Goal: Task Accomplishment & Management: Use online tool/utility

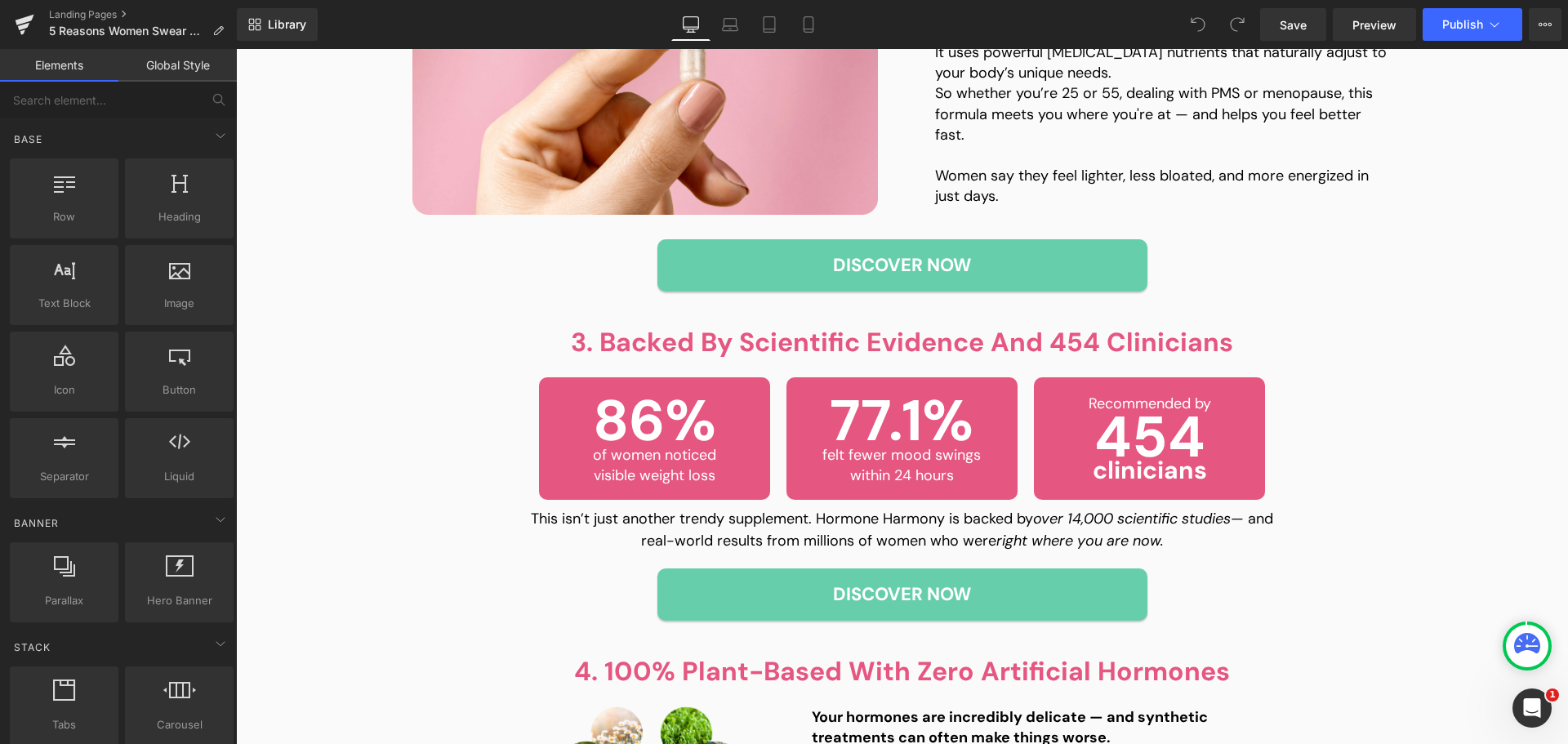
scroll to position [816, 0]
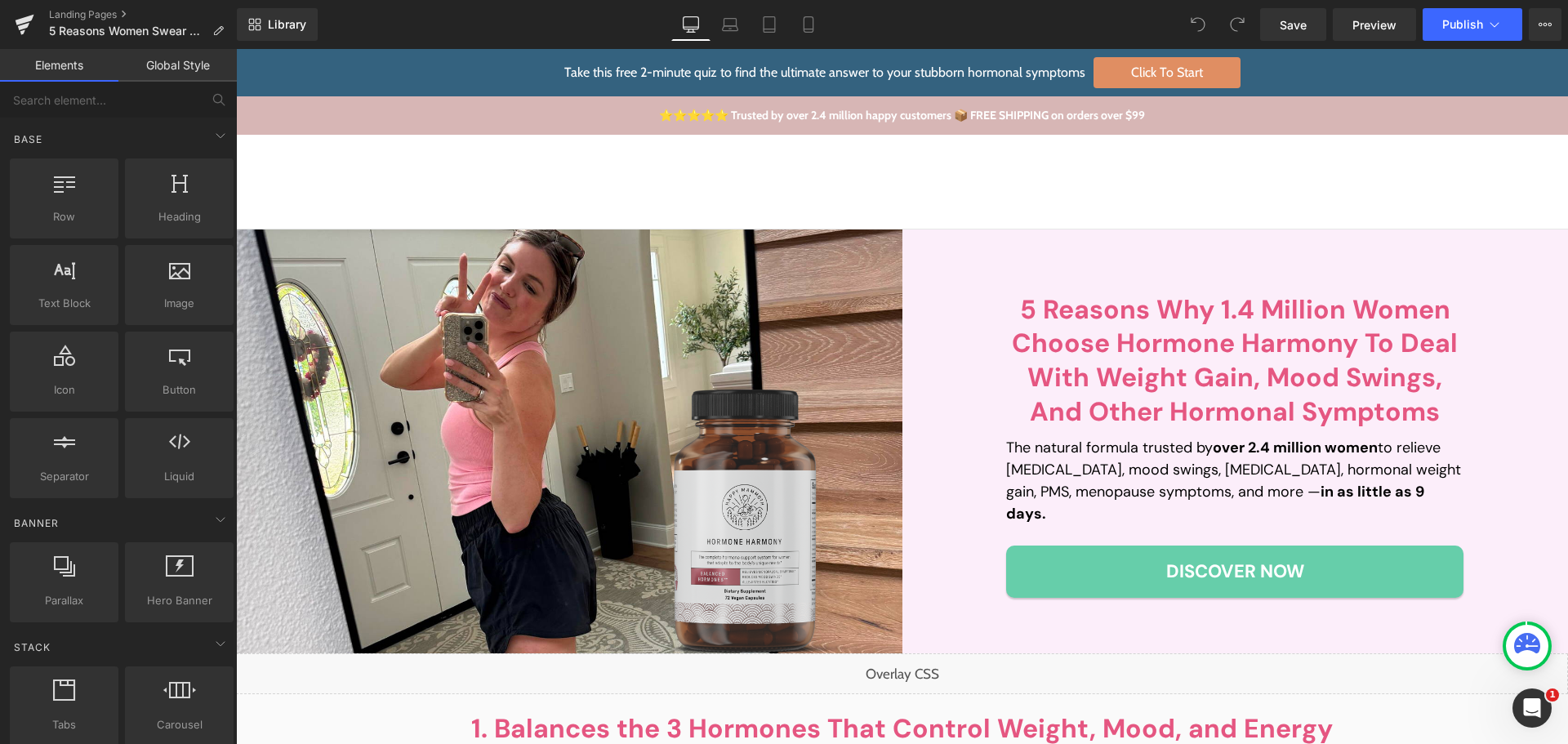
click at [230, 523] on div "You are previewing how the will restyle your page. You can not edit Elements in…" at bounding box center [784, 386] width 1568 height 772
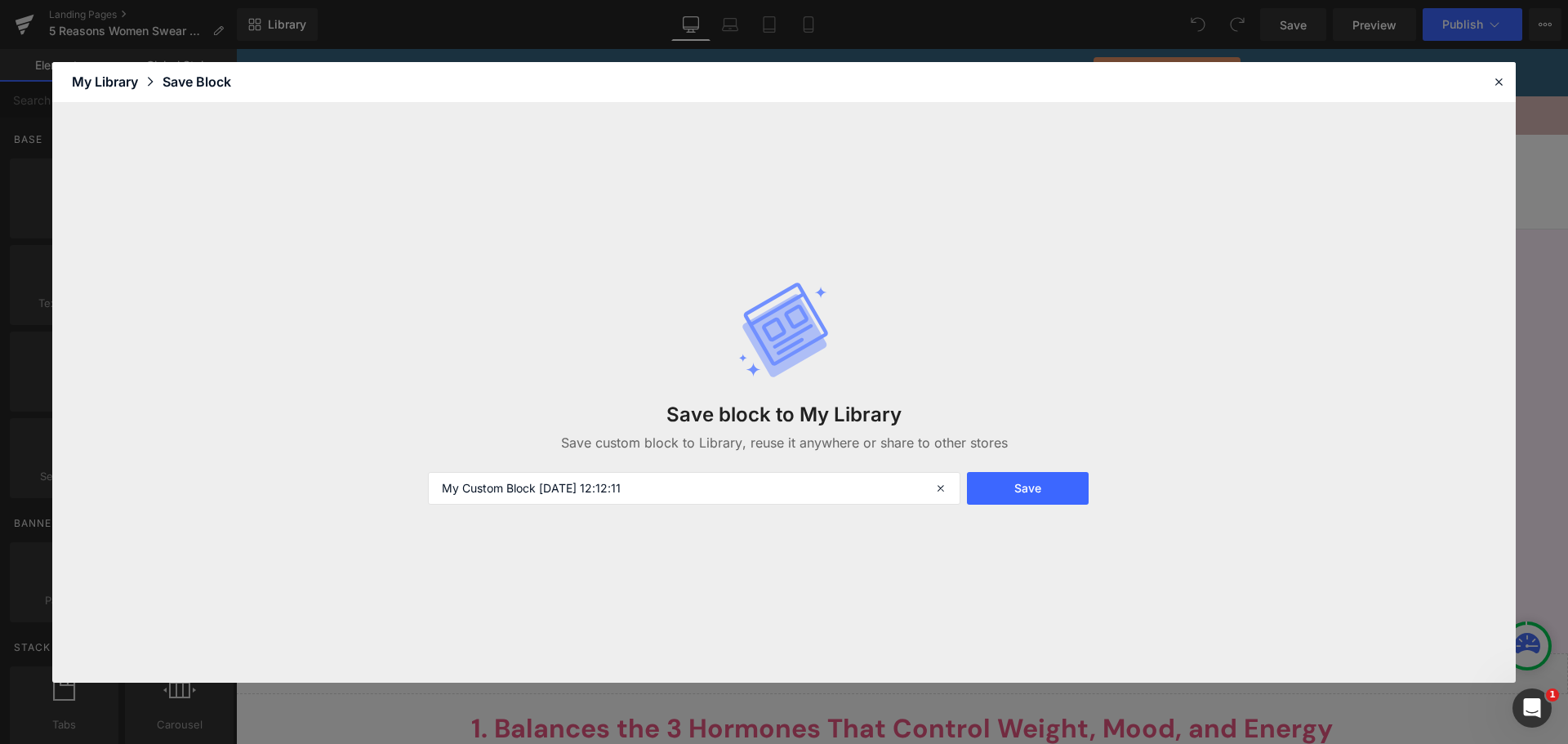
click at [713, 457] on div "Save block to My Library Save custom block to Library, reuse it anywhere or sha…" at bounding box center [784, 393] width 732 height 289
click at [705, 480] on input "My Custom Block [DATE] 12:12:11" at bounding box center [694, 488] width 532 height 33
type input "overlay hero"
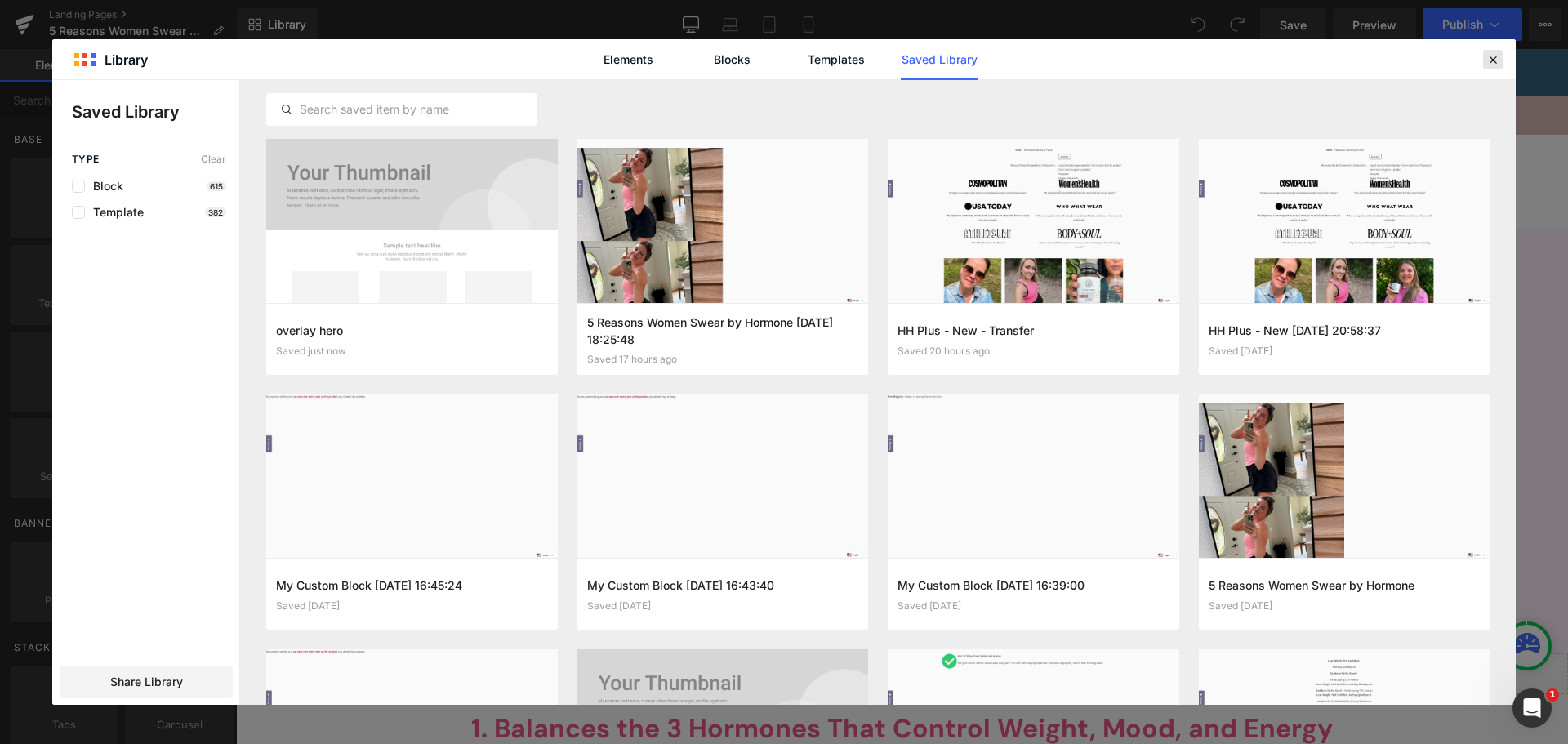
click at [1498, 60] on icon at bounding box center [1492, 59] width 14 height 14
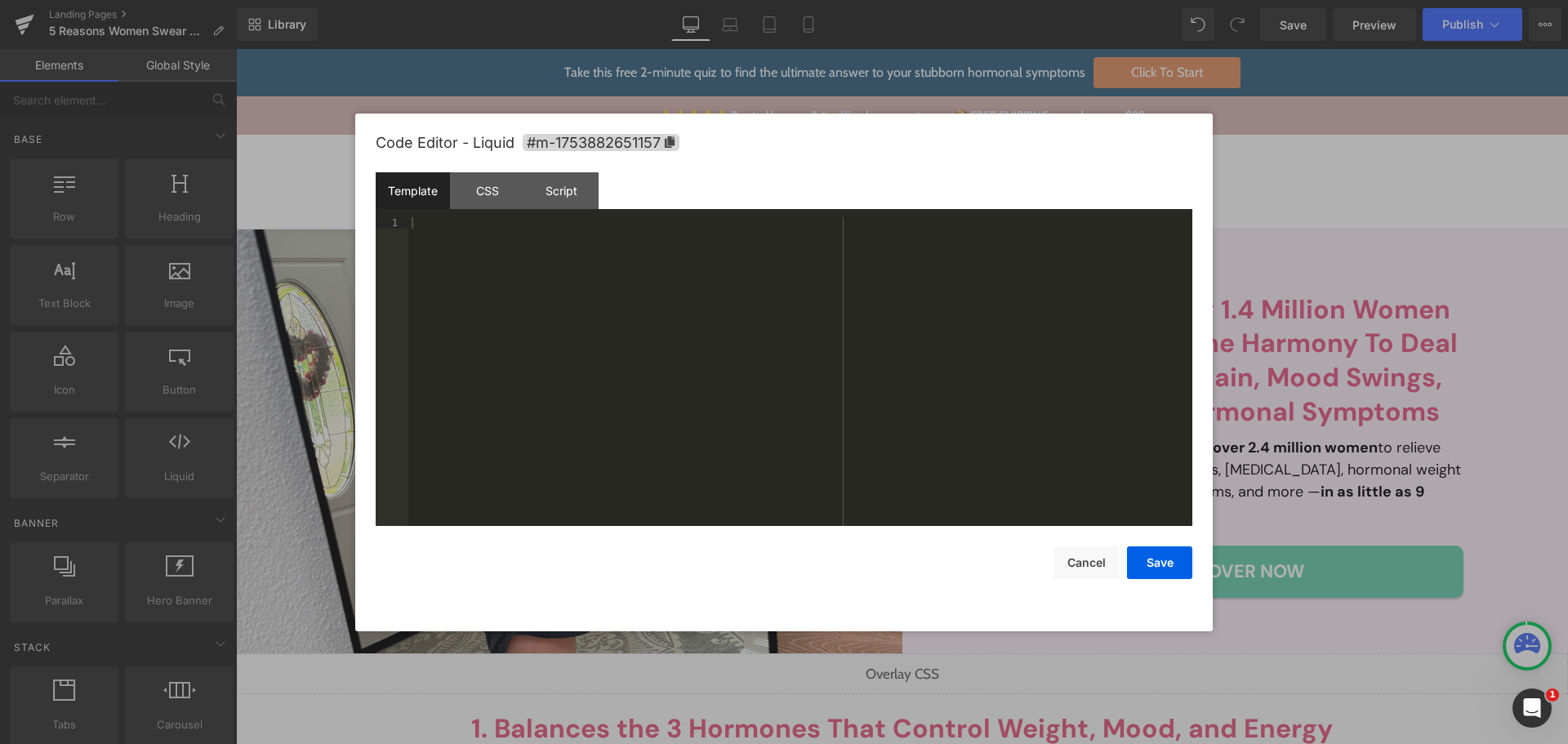
drag, startPoint x: 673, startPoint y: 628, endPoint x: 715, endPoint y: 641, distance: 44.0
drag, startPoint x: 715, startPoint y: 641, endPoint x: 703, endPoint y: 674, distance: 35.1
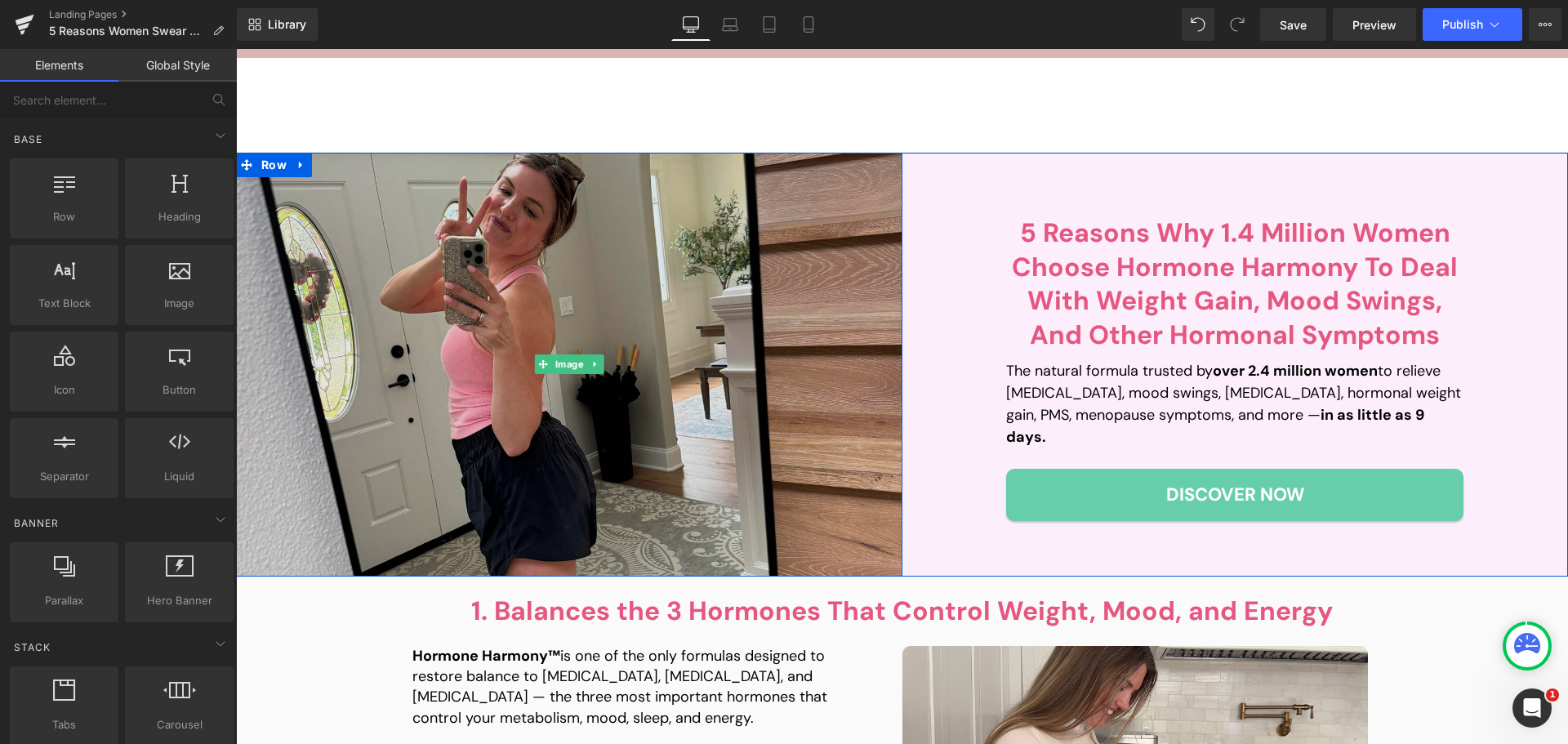
scroll to position [82, 0]
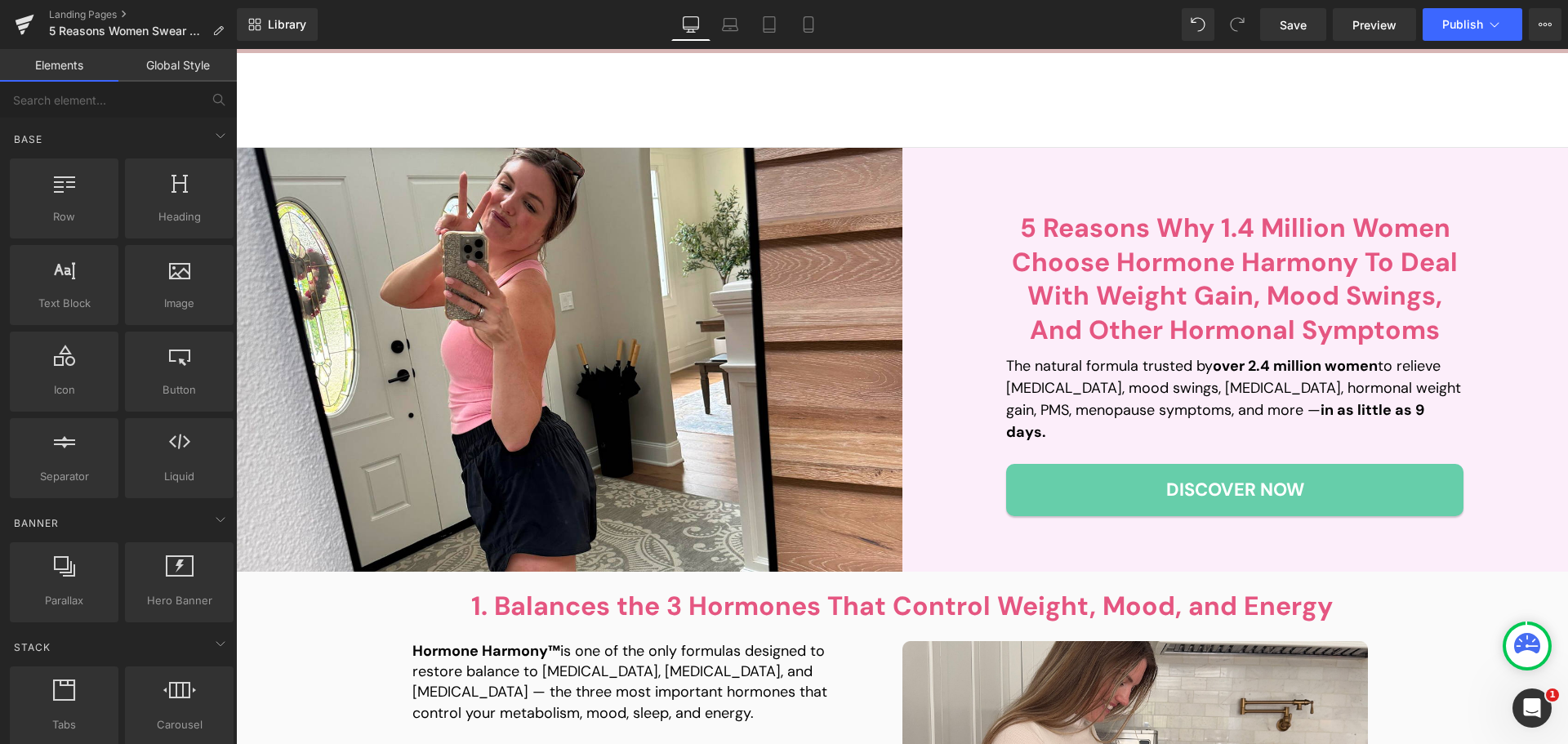
click at [1025, 121] on div "Shop Shop Improve Gut Health Hormone Balance Detoxification Anti Ageing & Beaut…" at bounding box center [903, 100] width 1332 height 95
click at [1142, 180] on div "5 Reasons Why 1.4 Million Women Choose Hormone Harmony To Deal With Weight Gain…" at bounding box center [1235, 360] width 458 height 367
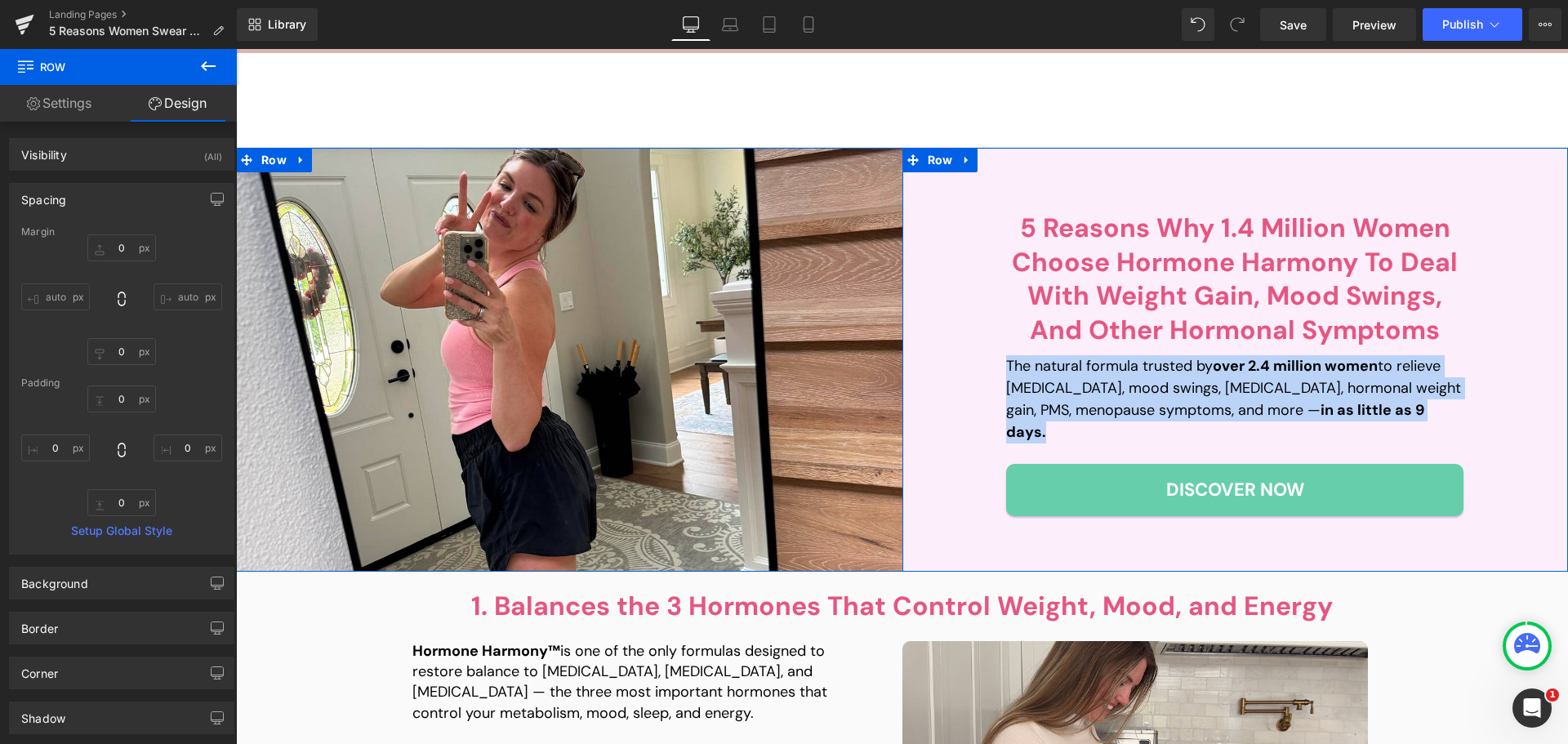
click at [941, 546] on div "5 Reasons Why 1.4 Million Women Choose Hormone Harmony To Deal With Weight Gain…" at bounding box center [1236, 360] width 666 height 424
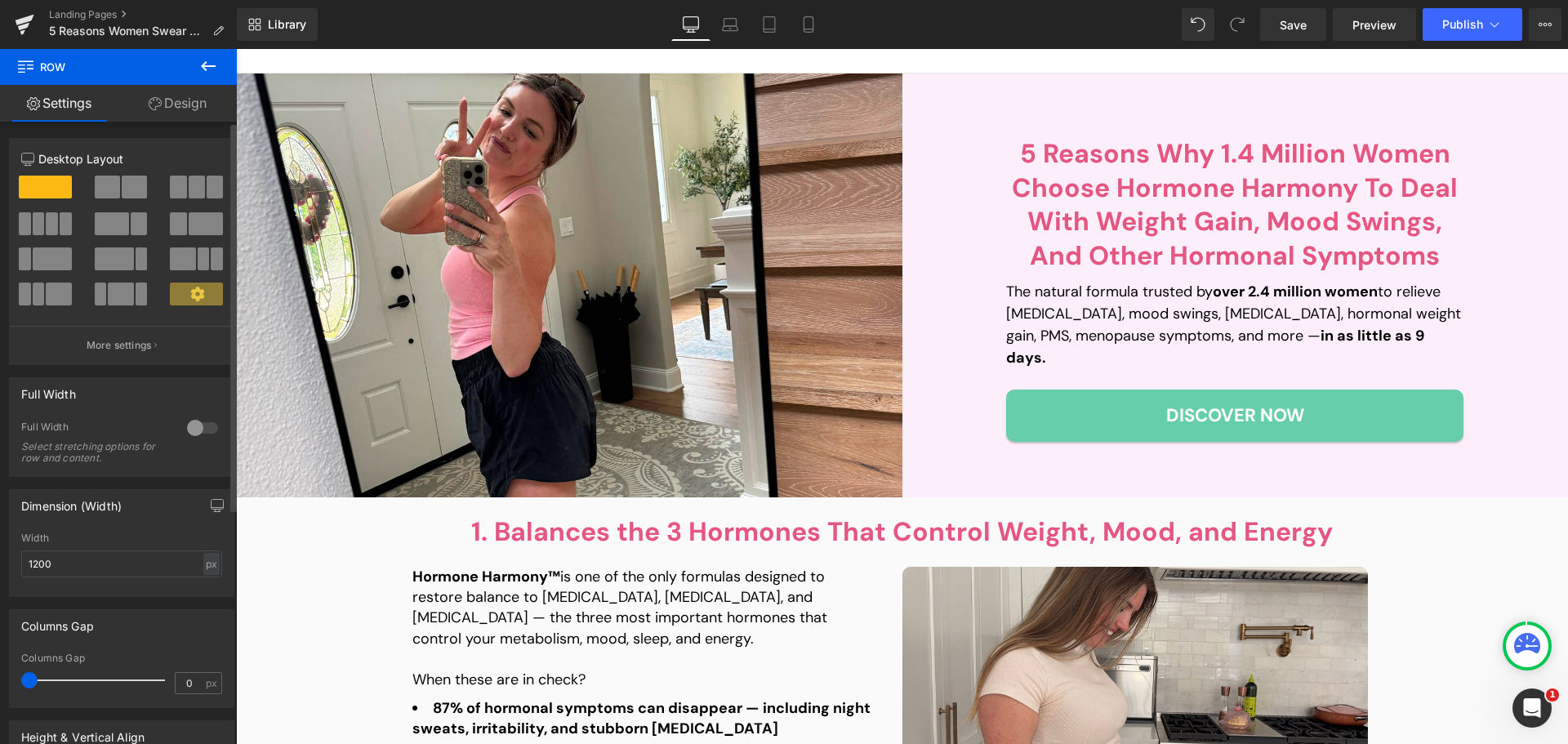
scroll to position [163, 0]
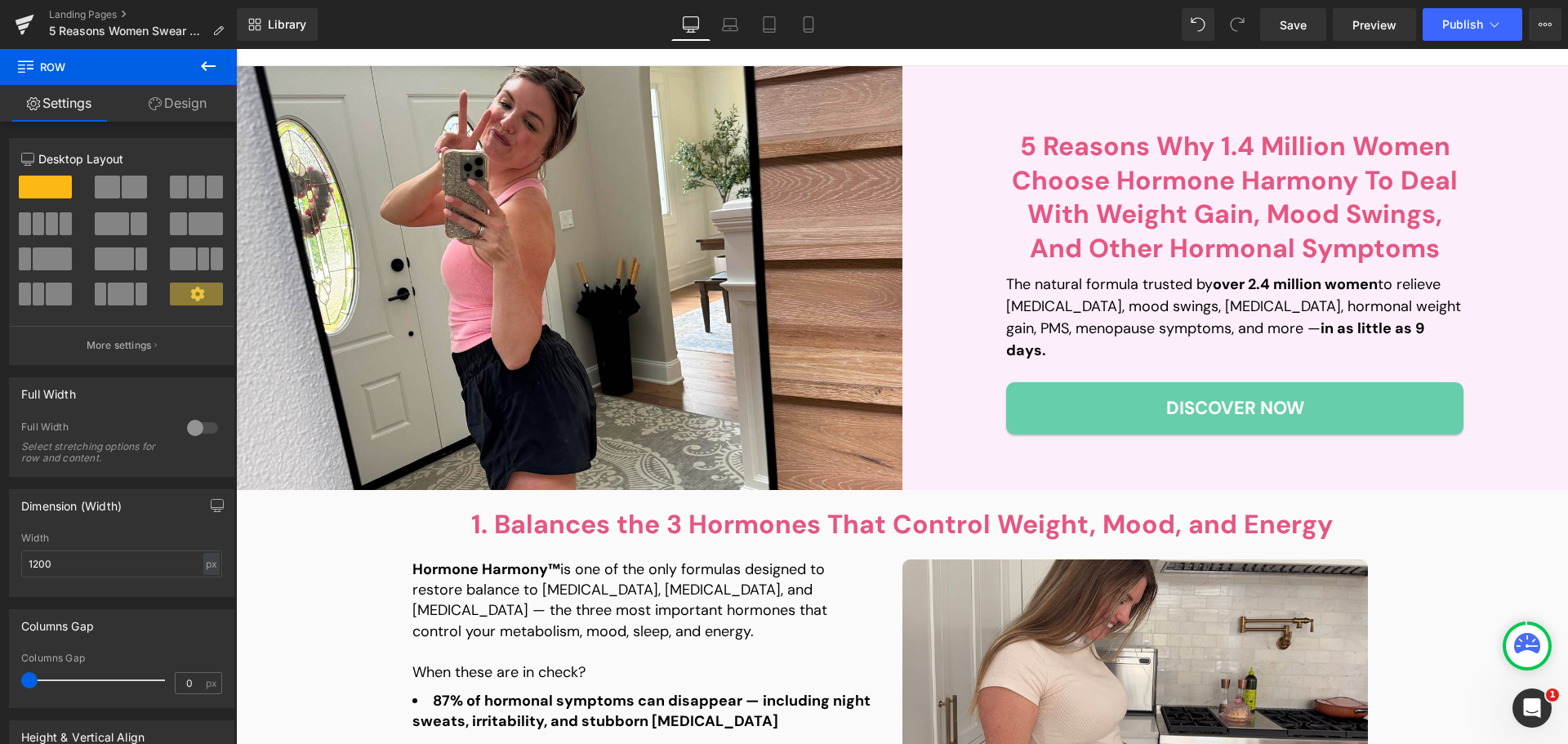
click at [684, 552] on div "Hormone Harmony™ is one of the only formulas designed to restore balance to est…" at bounding box center [902, 683] width 980 height 279
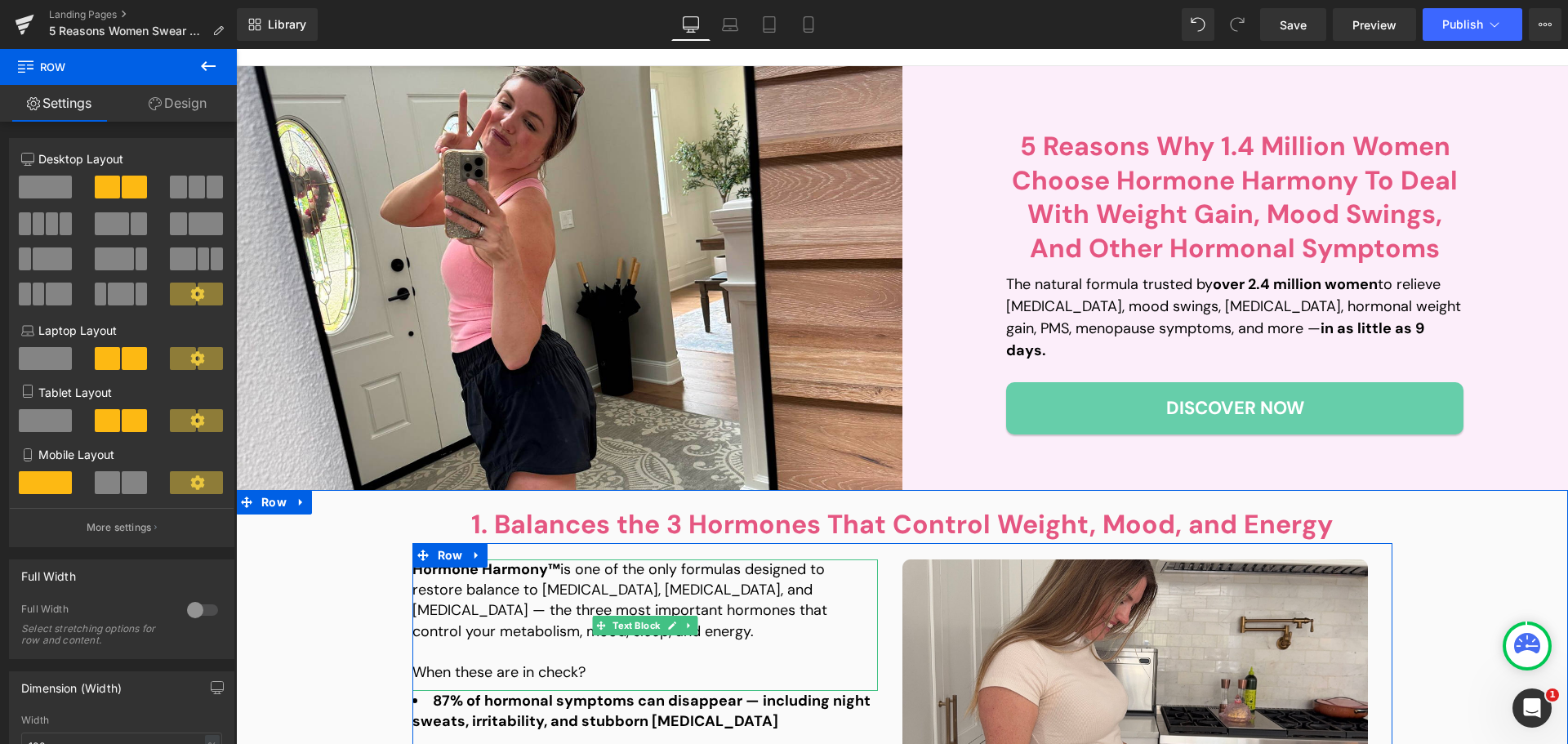
click at [503, 619] on p "Hormone Harmony™ is one of the only formulas designed to restore balance to est…" at bounding box center [644, 600] width 465 height 82
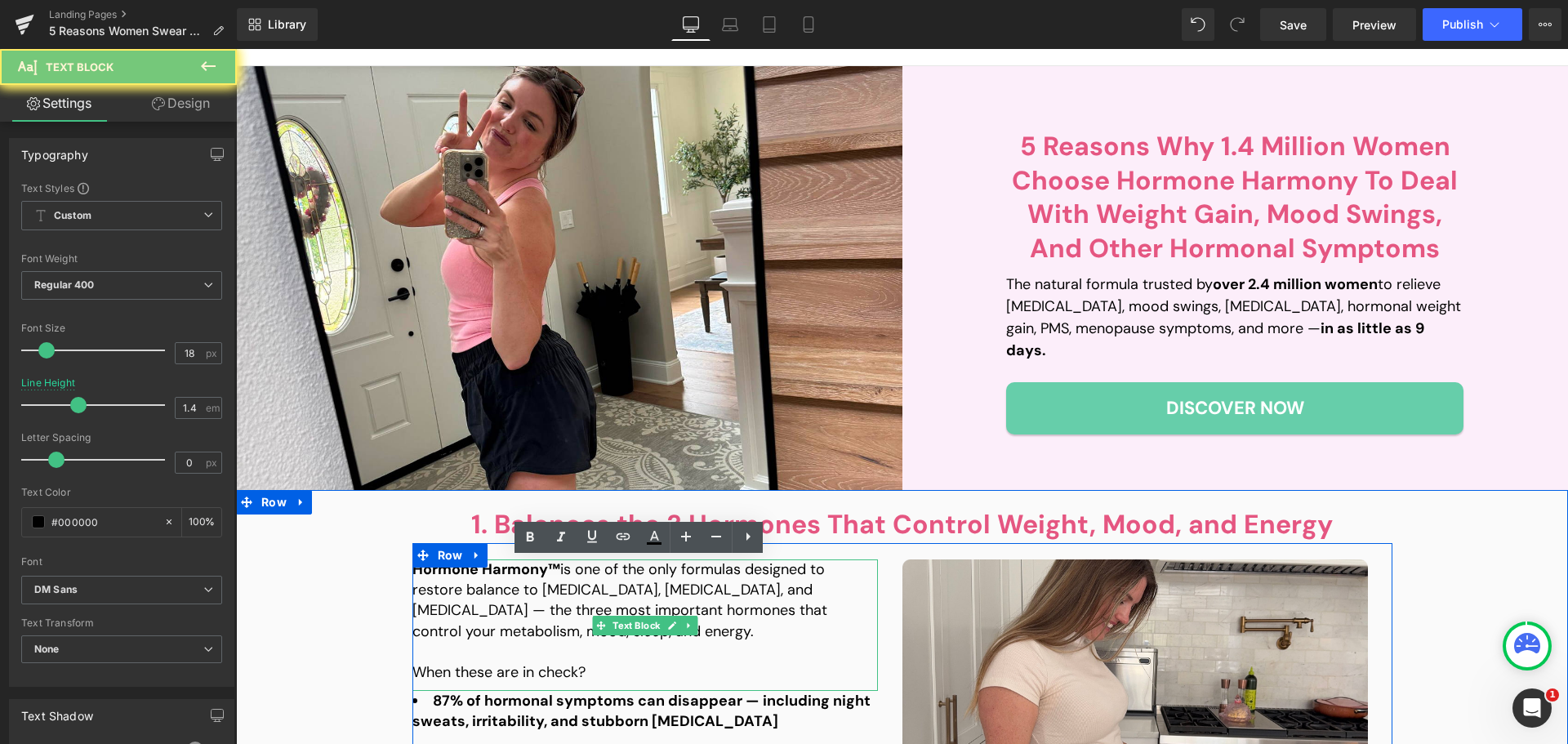
click at [503, 619] on p "Hormone Harmony™ is one of the only formulas designed to restore balance to est…" at bounding box center [644, 600] width 465 height 82
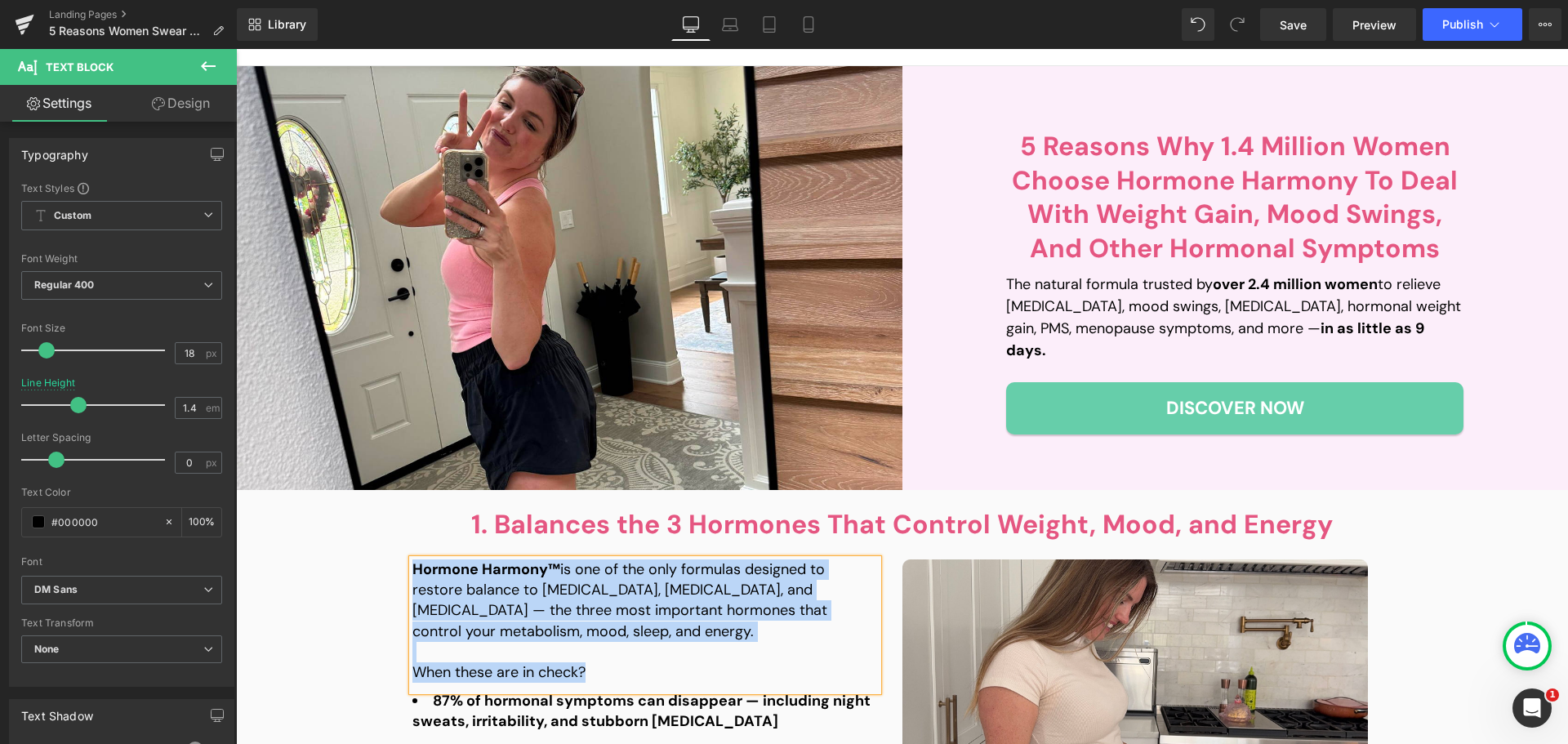
paste div
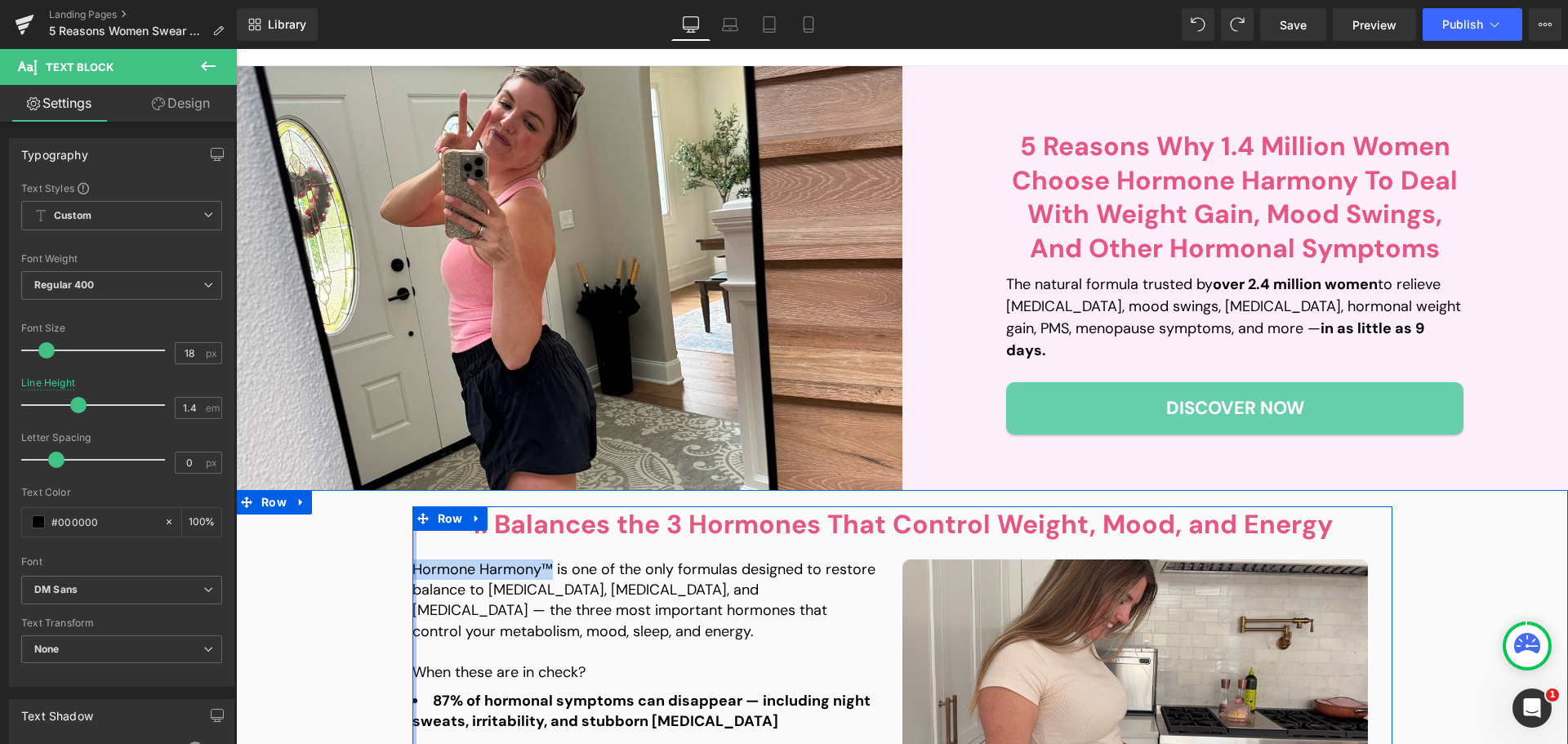
drag, startPoint x: 544, startPoint y: 570, endPoint x: 407, endPoint y: 573, distance: 137.0
click at [412, 573] on div "1. Balances the 3 Hormones That Control Weight, Mood, and Energy Heading 1. Bal…" at bounding box center [902, 698] width 980 height 384
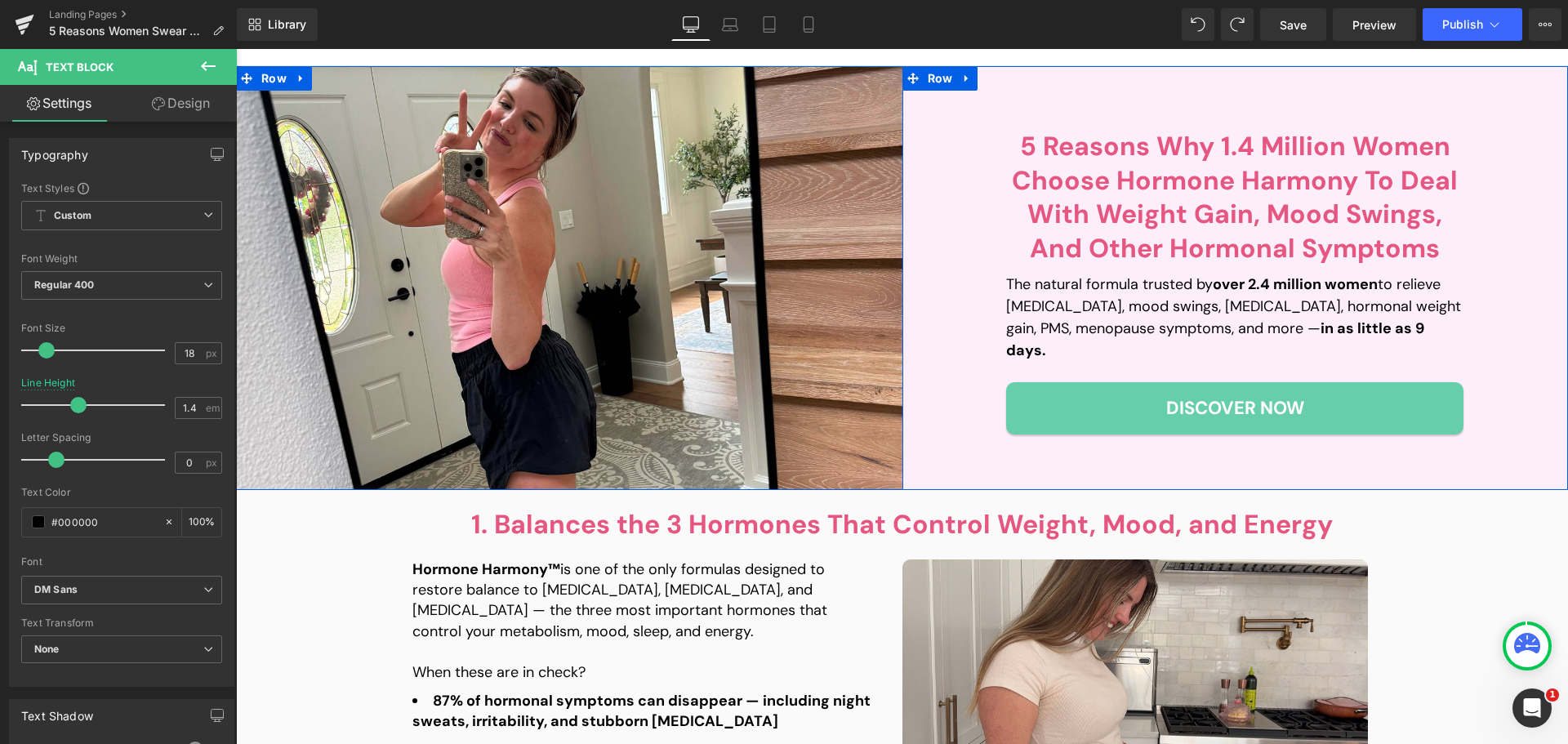
click at [1360, 266] on b "5 Reasons Why 1.4 Million Women Choose Hormone Harmony To Deal With Weight Gain…" at bounding box center [1235, 197] width 446 height 136
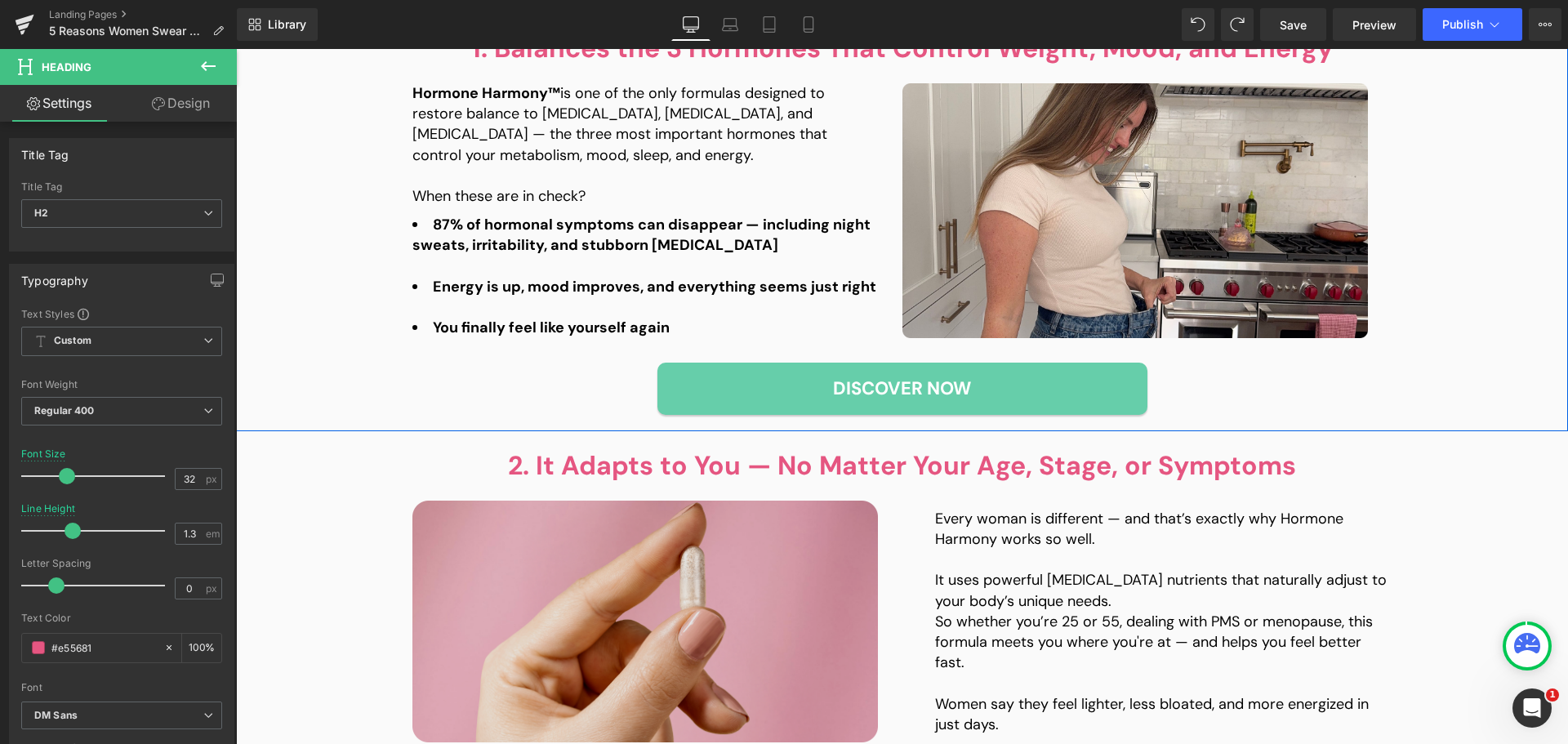
scroll to position [735, 0]
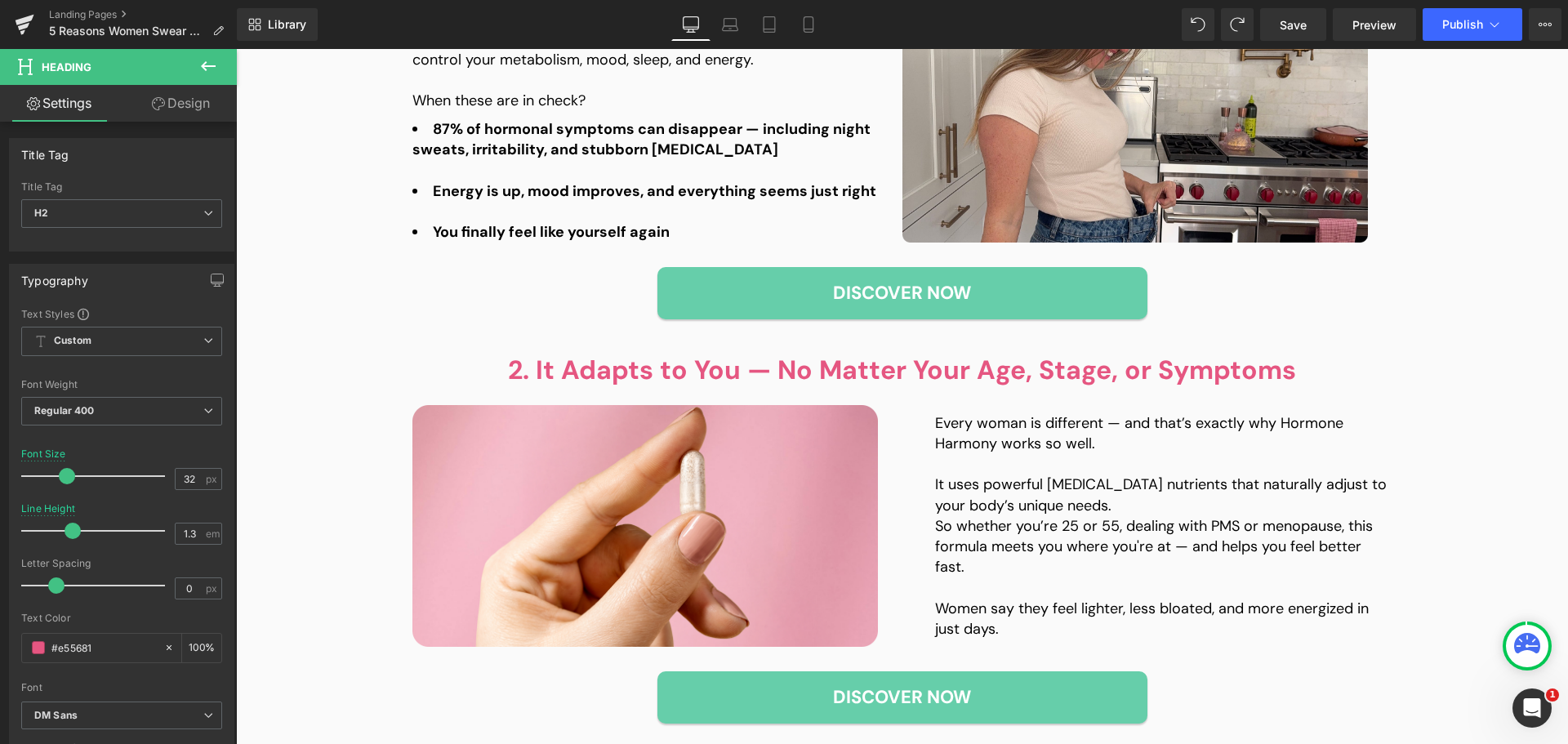
click at [1059, 525] on p "So whether you’re 25 or 55, dealing with PMS or menopause, this formula meets y…" at bounding box center [1164, 547] width 458 height 62
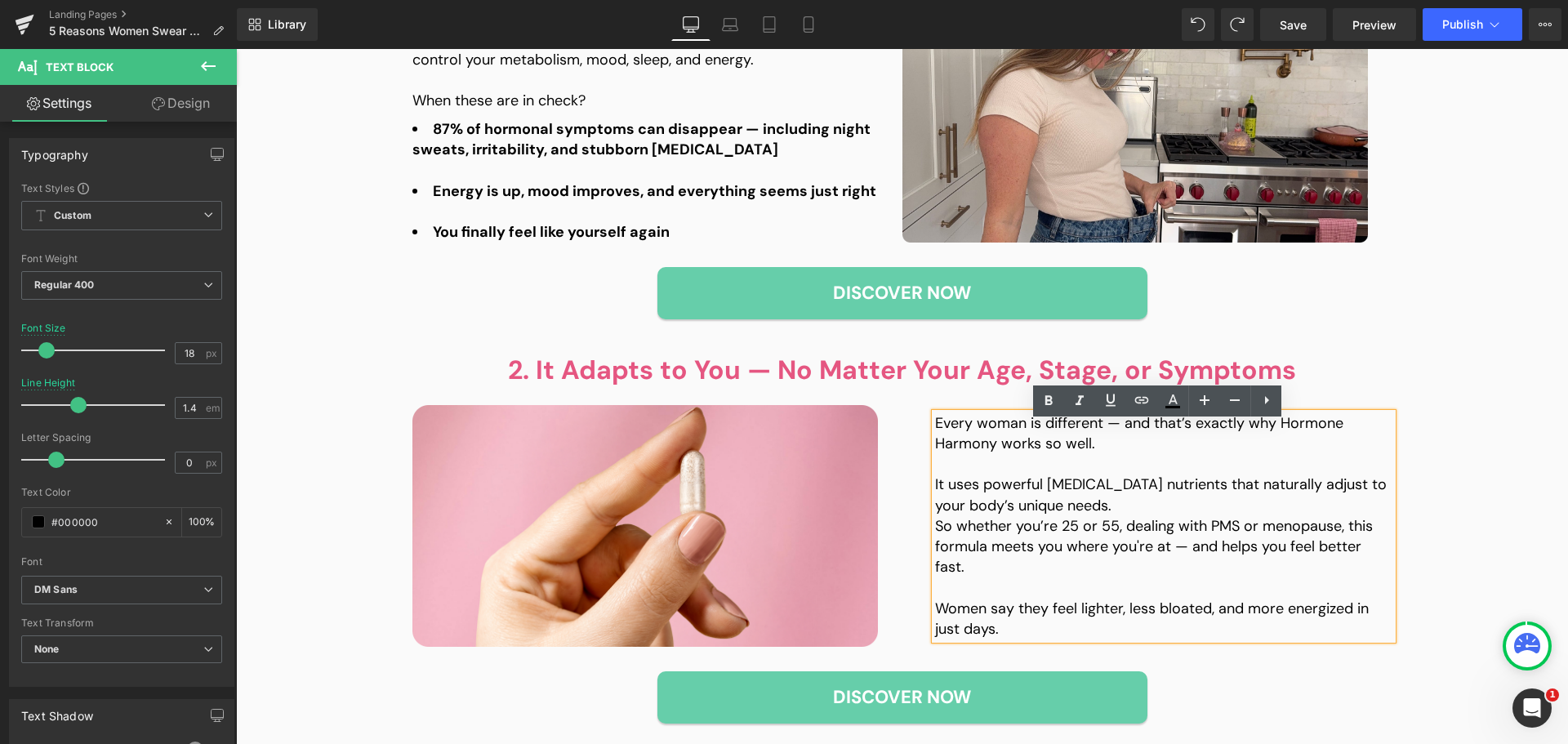
click at [1160, 545] on p "So whether you’re 25 or 55, dealing with PMS or menopause, this formula meets y…" at bounding box center [1164, 547] width 458 height 62
click at [1136, 515] on p "It uses powerful [MEDICAL_DATA] nutrients that naturally adjust to your body’s …" at bounding box center [1164, 494] width 458 height 41
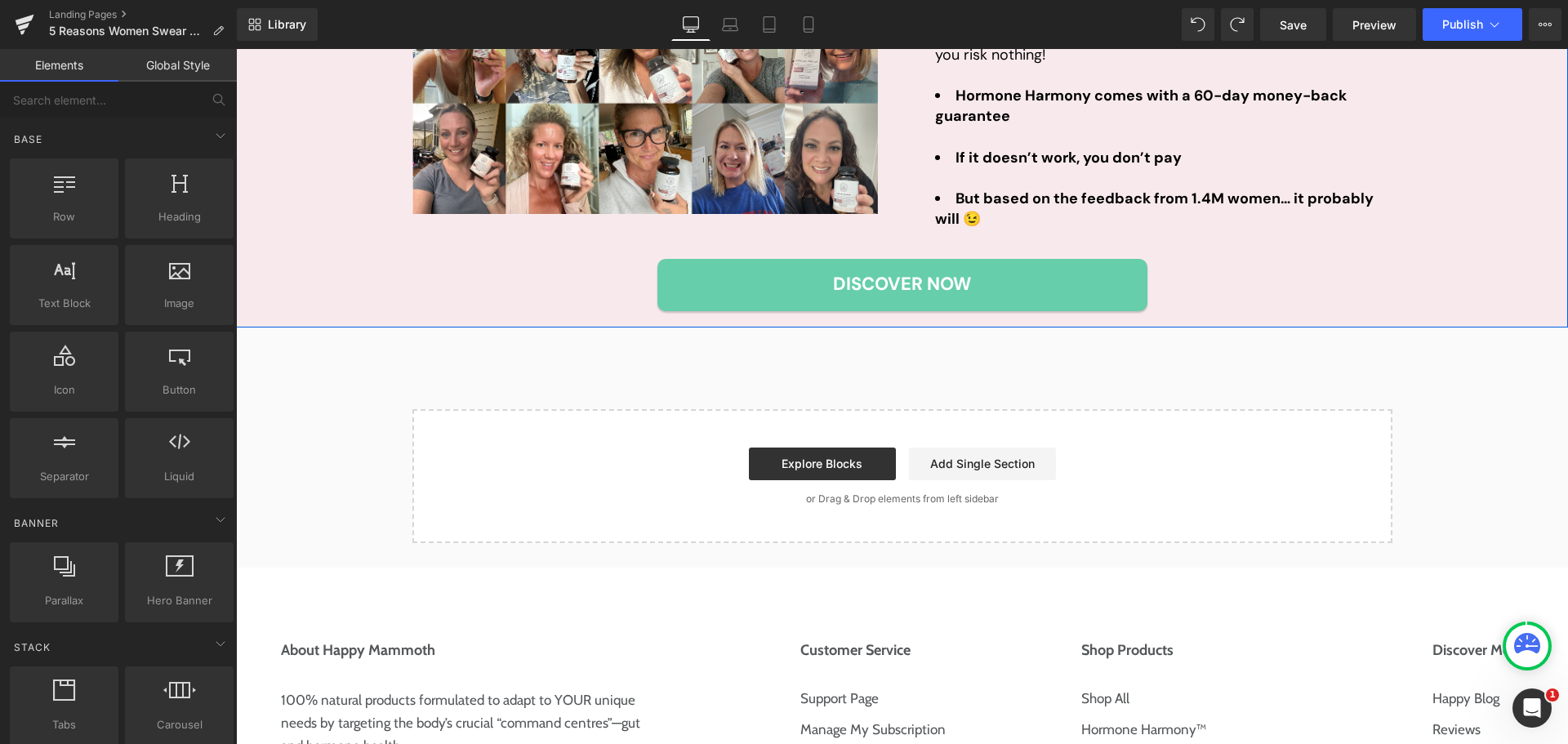
scroll to position [2929, 0]
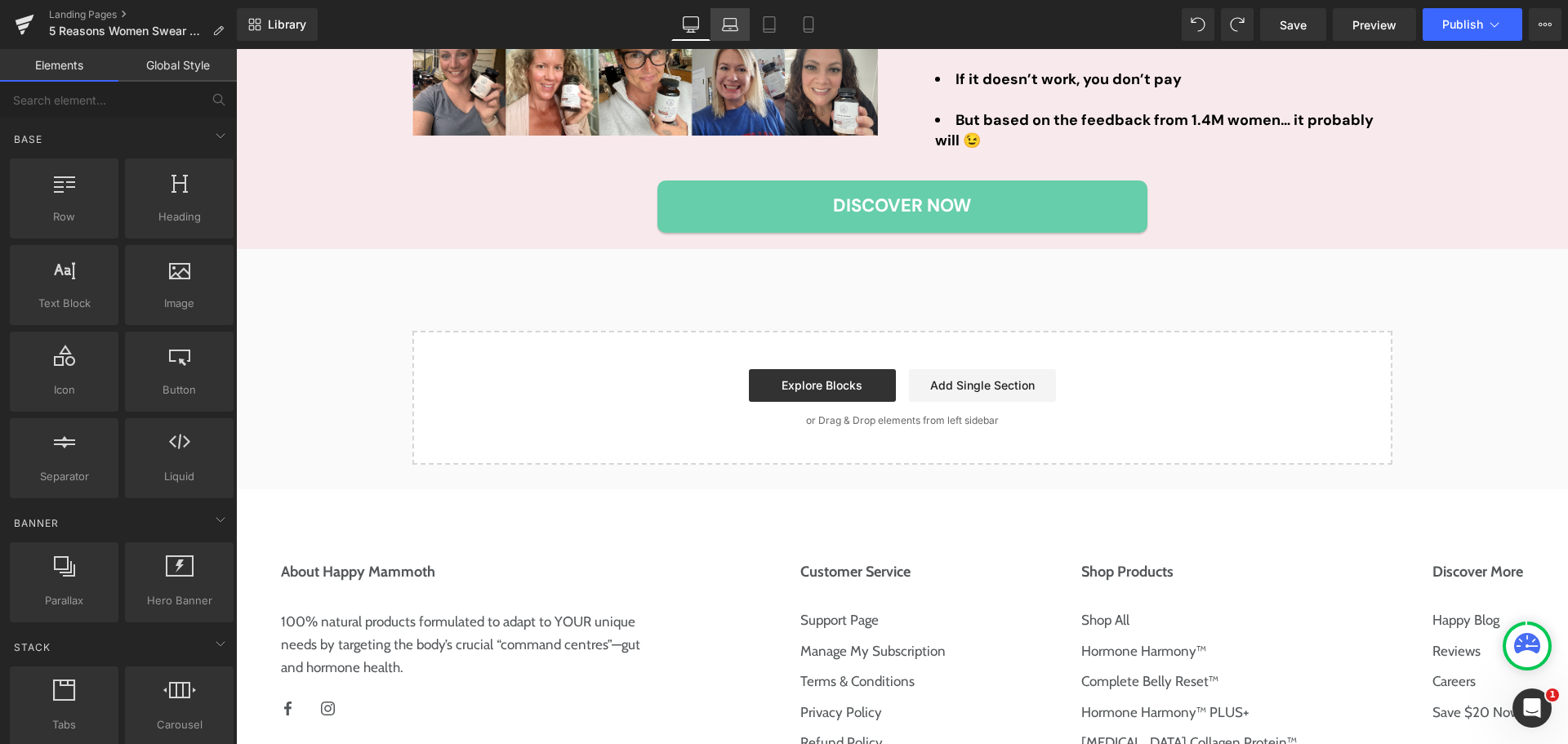
click at [739, 22] on icon at bounding box center [729, 24] width 16 height 16
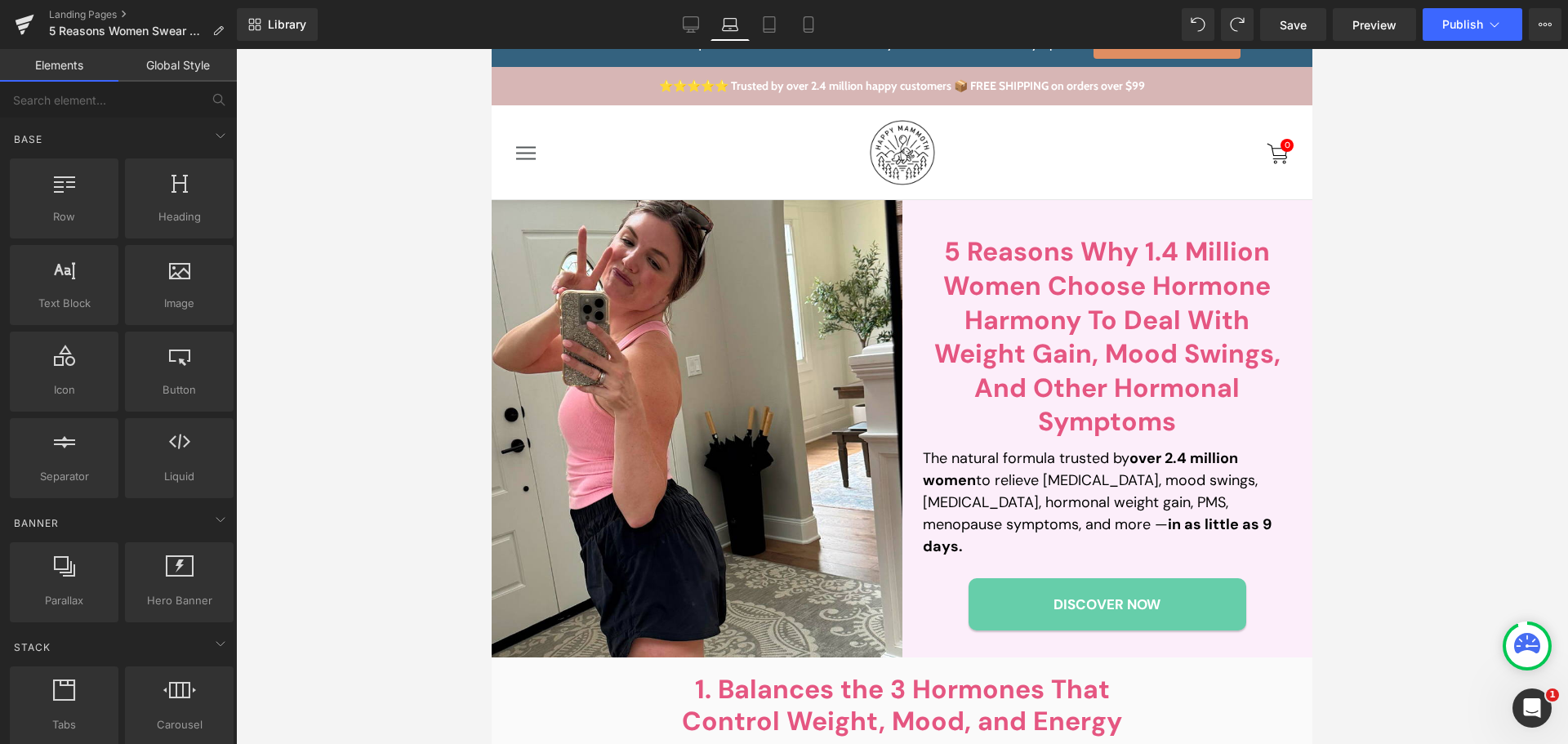
scroll to position [0, 0]
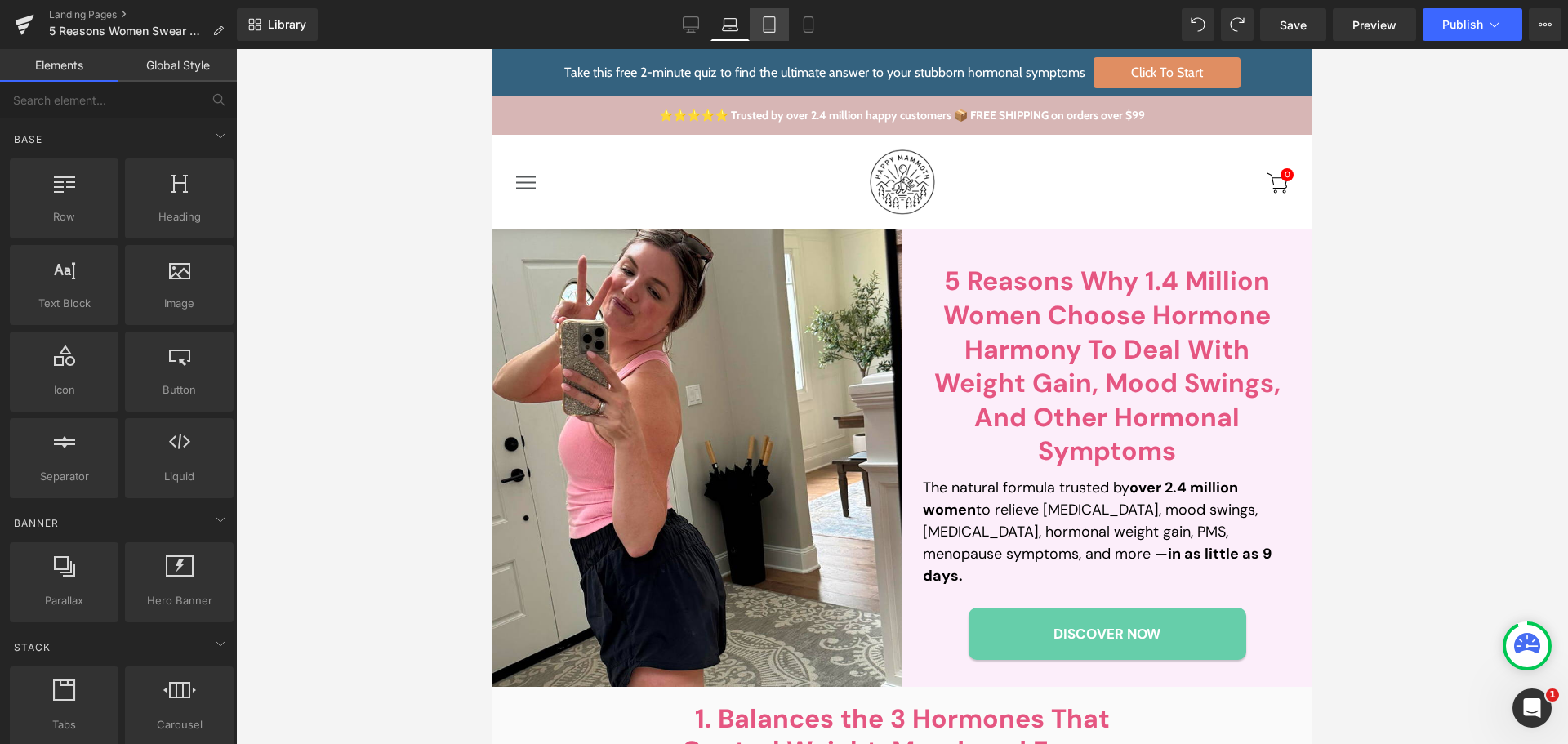
click at [774, 24] on icon at bounding box center [769, 24] width 16 height 16
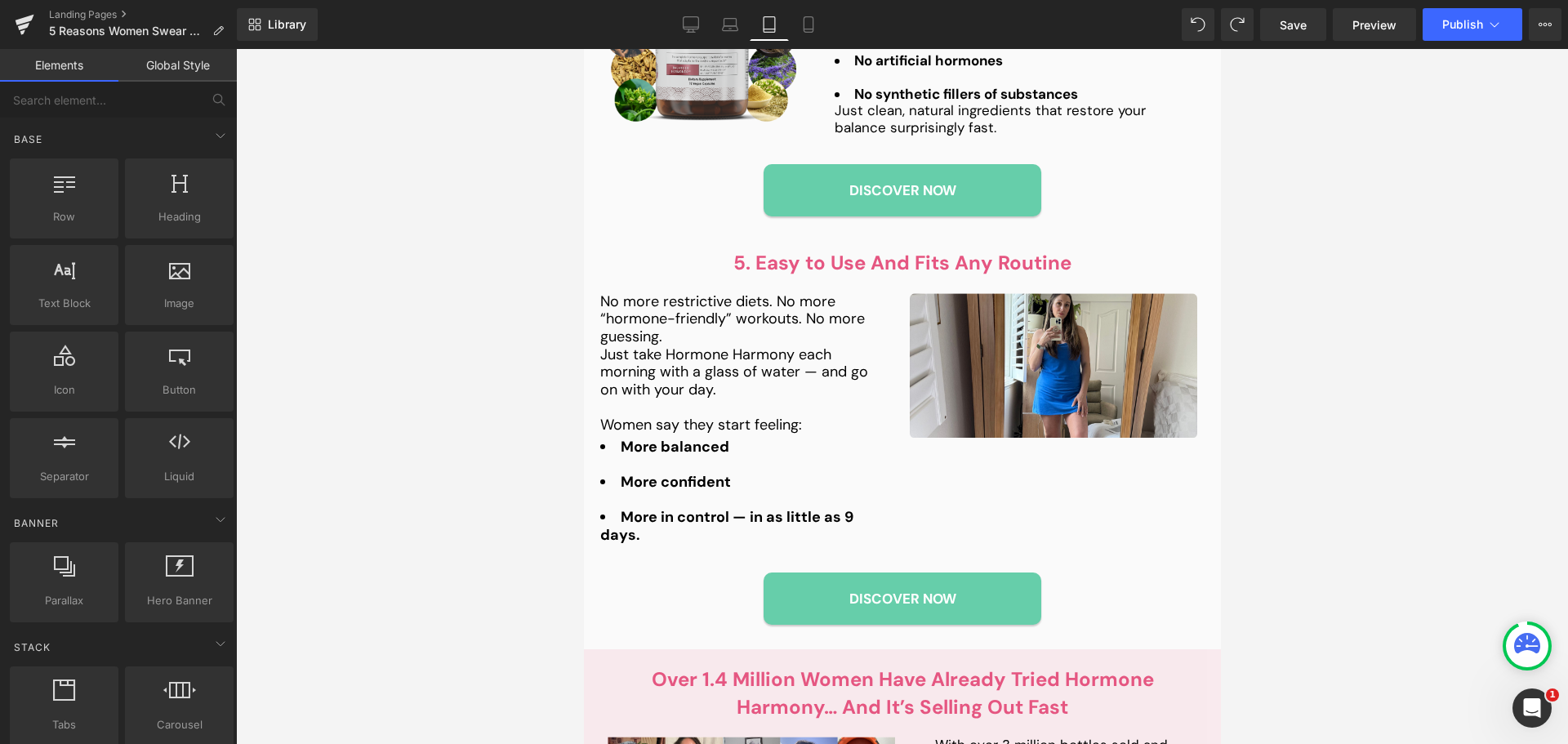
scroll to position [2397, 0]
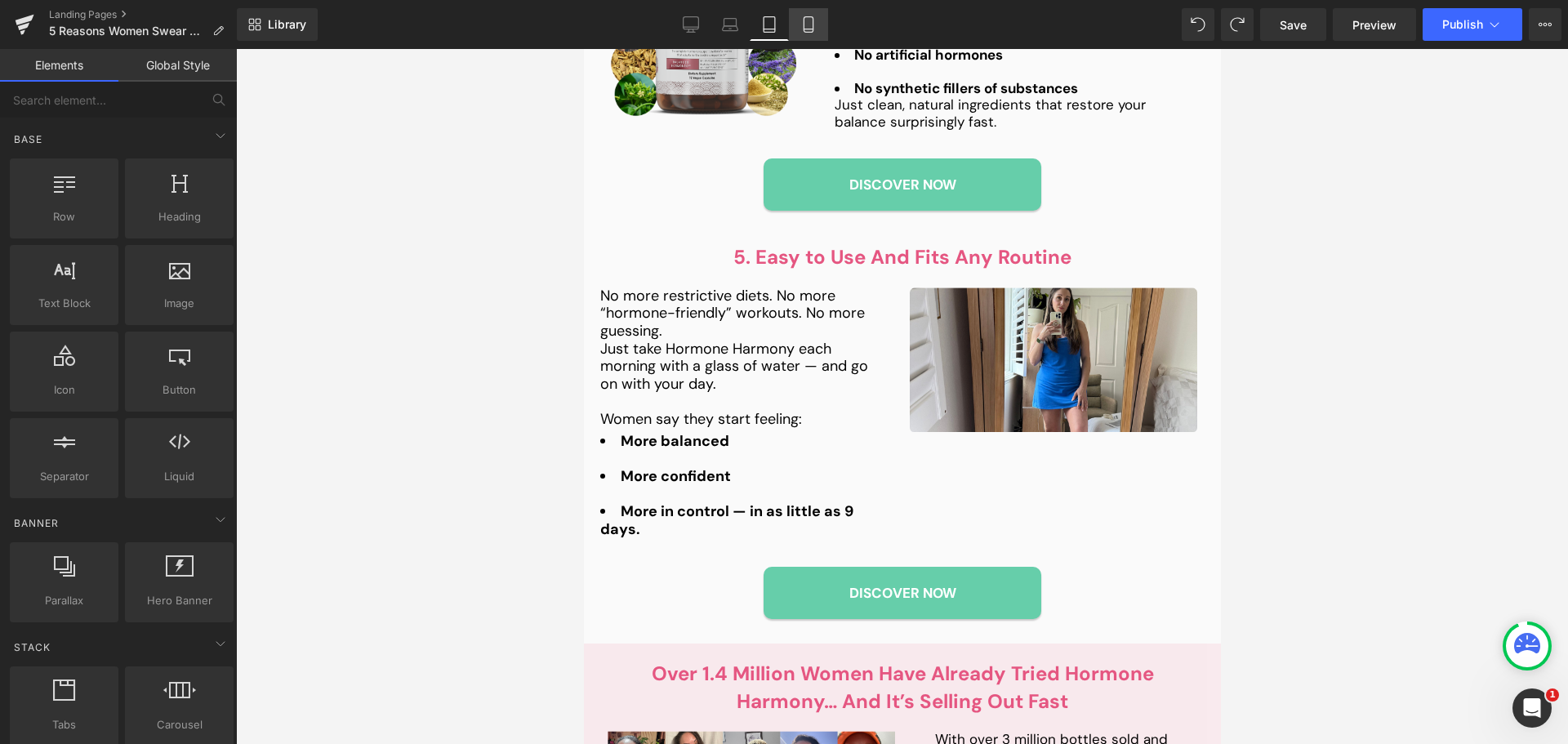
click at [823, 28] on link "Mobile" at bounding box center [808, 24] width 40 height 33
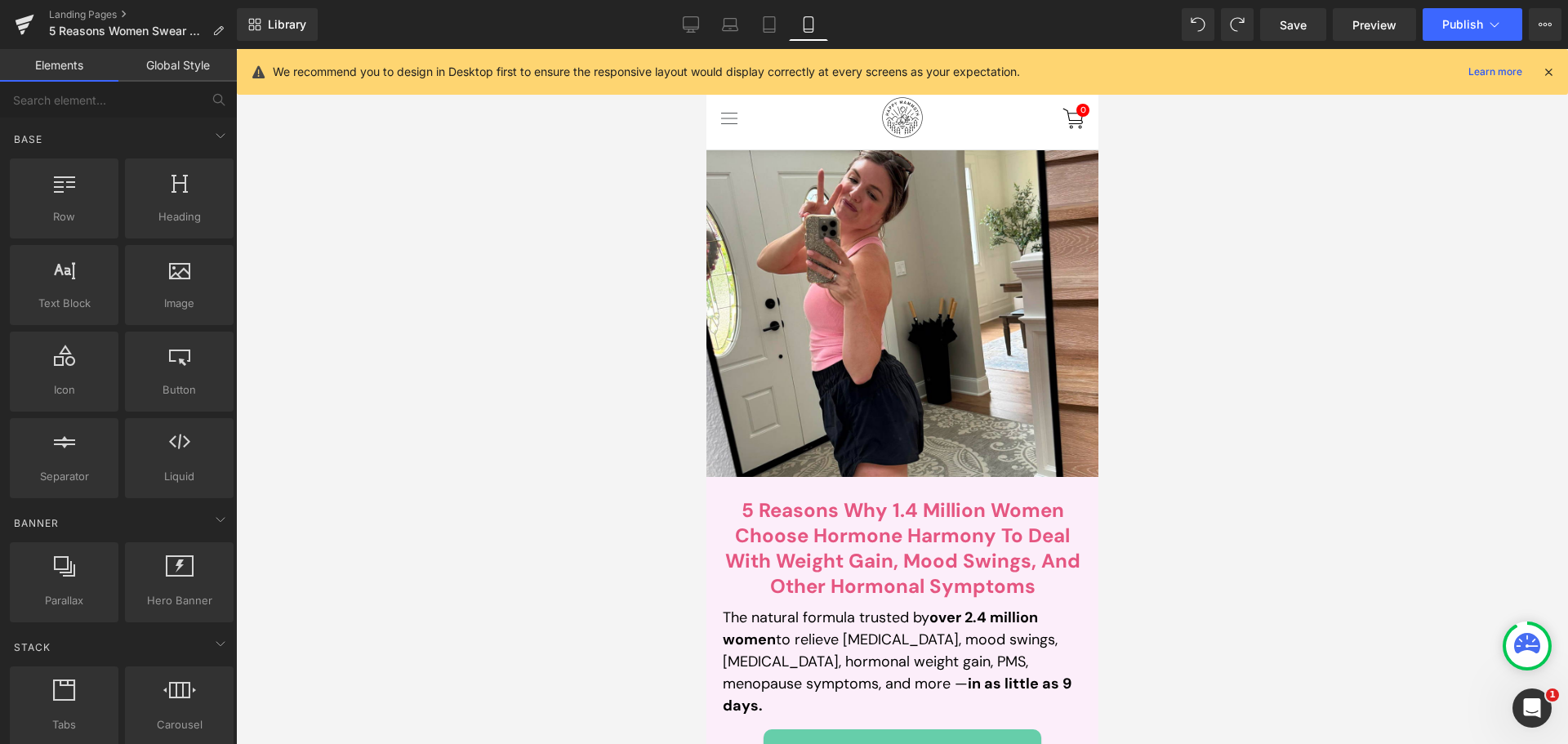
scroll to position [84, 0]
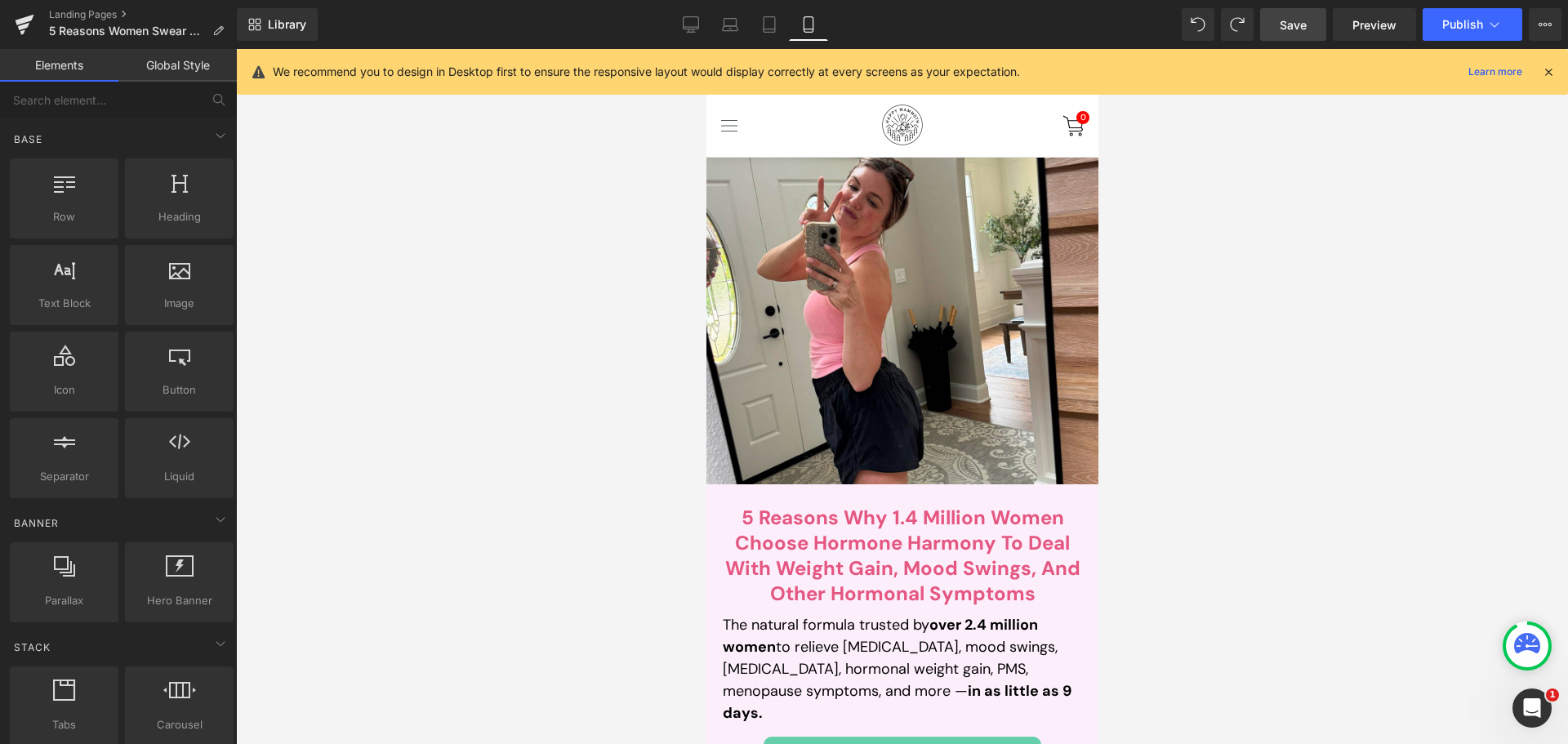
click at [1311, 17] on link "Save" at bounding box center [1293, 24] width 66 height 33
drag, startPoint x: 456, startPoint y: 362, endPoint x: 423, endPoint y: 507, distance: 148.7
drag, startPoint x: 423, startPoint y: 507, endPoint x: 618, endPoint y: 653, distance: 243.6
click at [618, 653] on div at bounding box center [903, 396] width 1332 height 694
click at [684, 31] on icon at bounding box center [691, 24] width 16 height 16
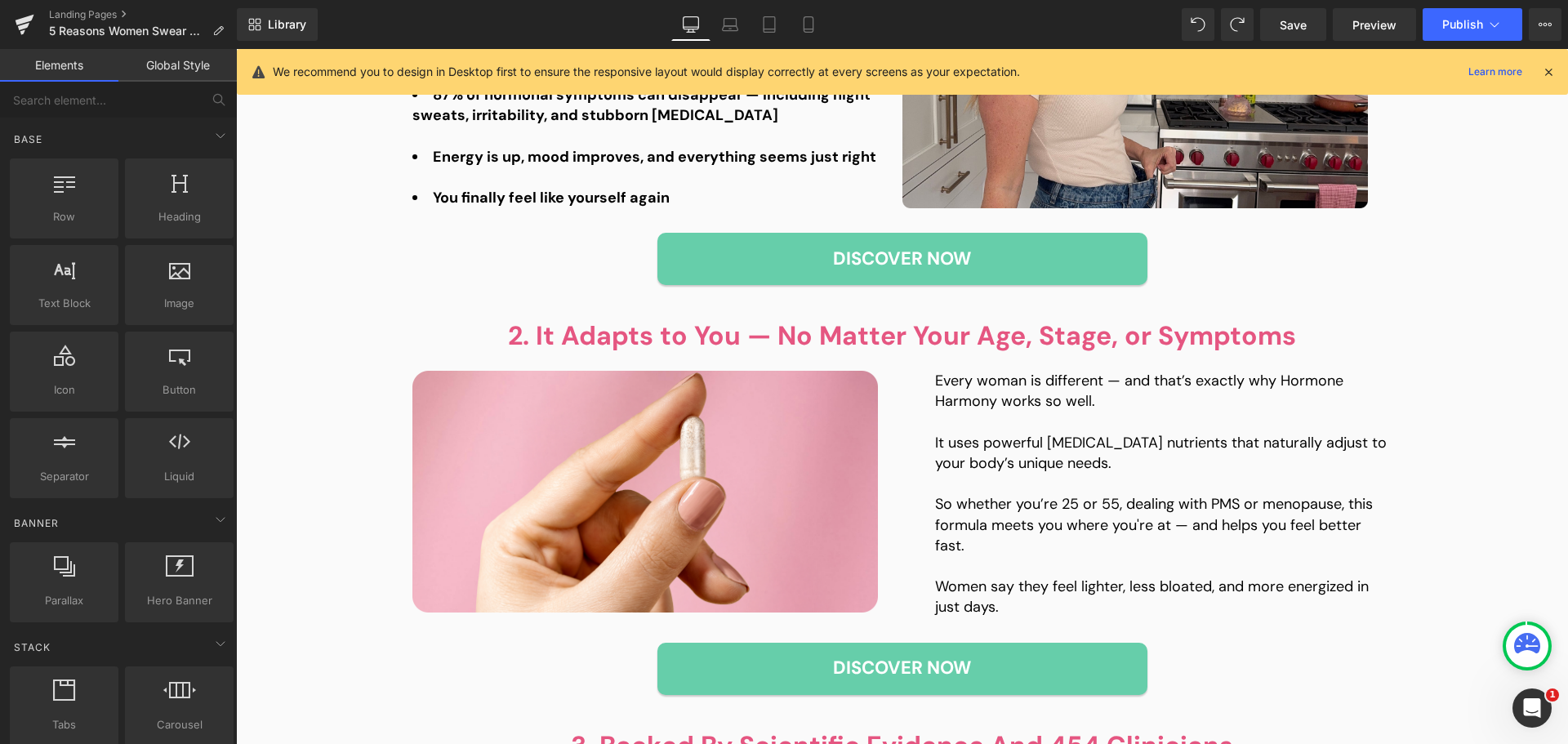
scroll to position [752, 0]
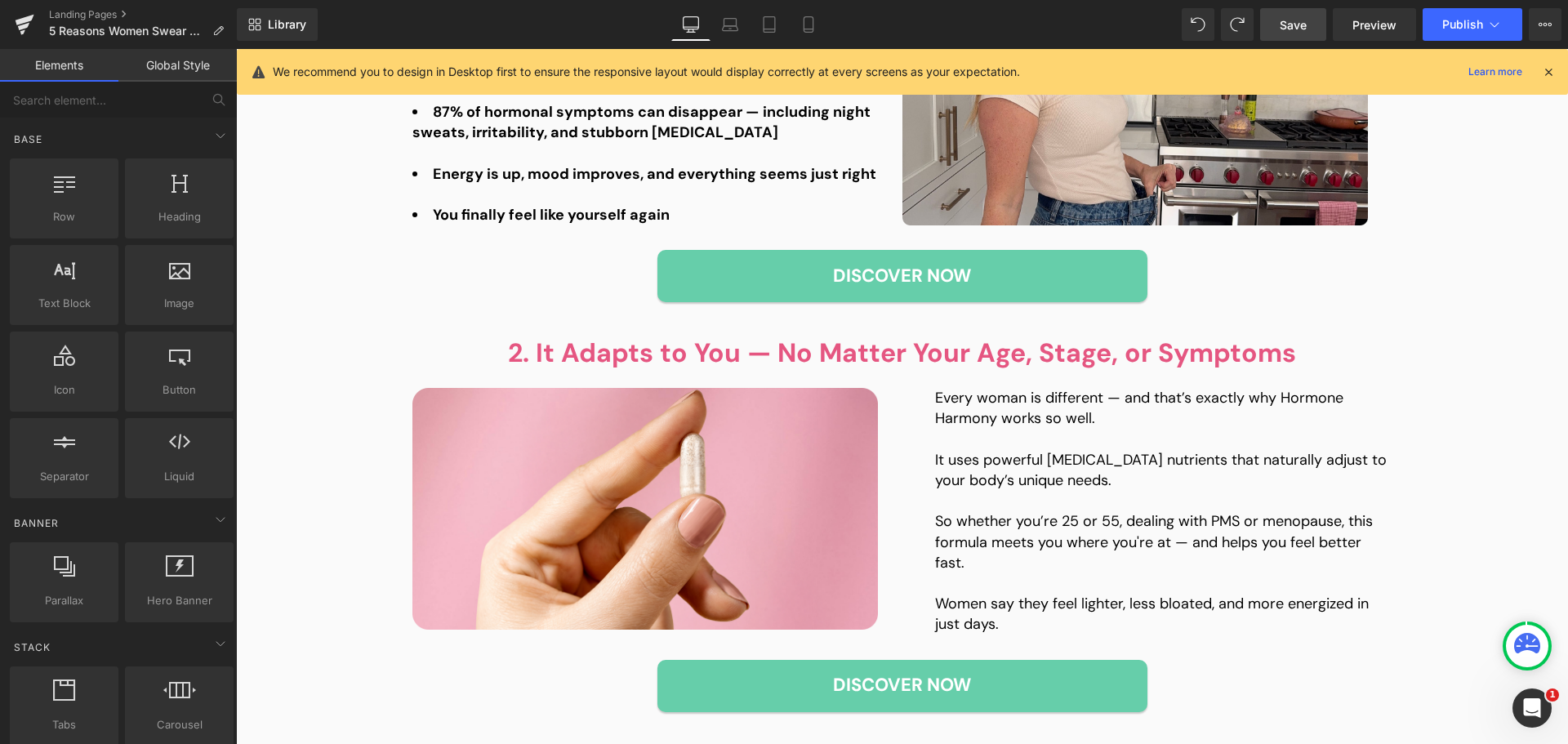
click at [1304, 17] on span "Save" at bounding box center [1294, 24] width 27 height 17
click at [1396, 23] on span "Preview" at bounding box center [1375, 24] width 44 height 17
click at [1396, 32] on span "Preview" at bounding box center [1375, 24] width 44 height 17
click at [1543, 18] on icon at bounding box center [1545, 24] width 13 height 13
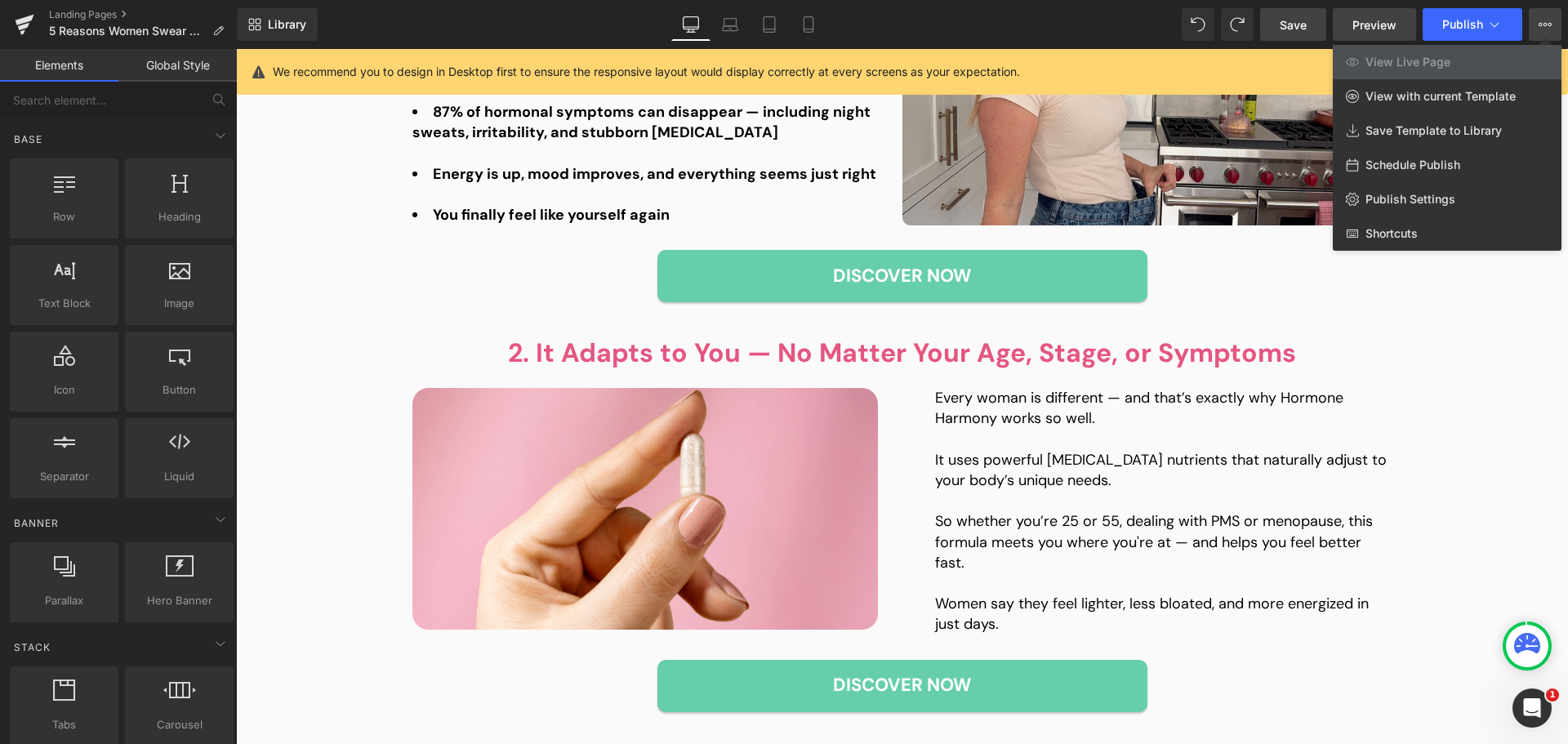
click at [1389, 27] on span "Preview" at bounding box center [1375, 24] width 44 height 17
